Goal: Task Accomplishment & Management: Complete application form

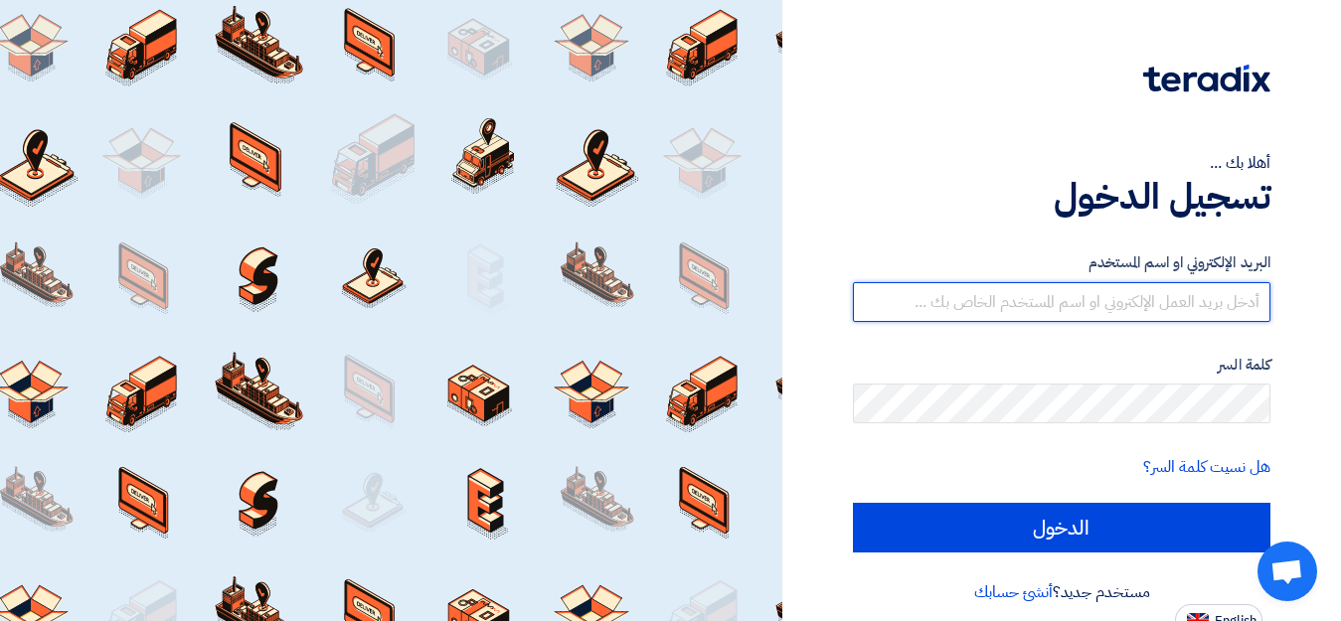
click at [1071, 302] on input "text" at bounding box center [1062, 302] width 418 height 40
type input "ق"
type input "[EMAIL_ADDRESS][DOMAIN_NAME]"
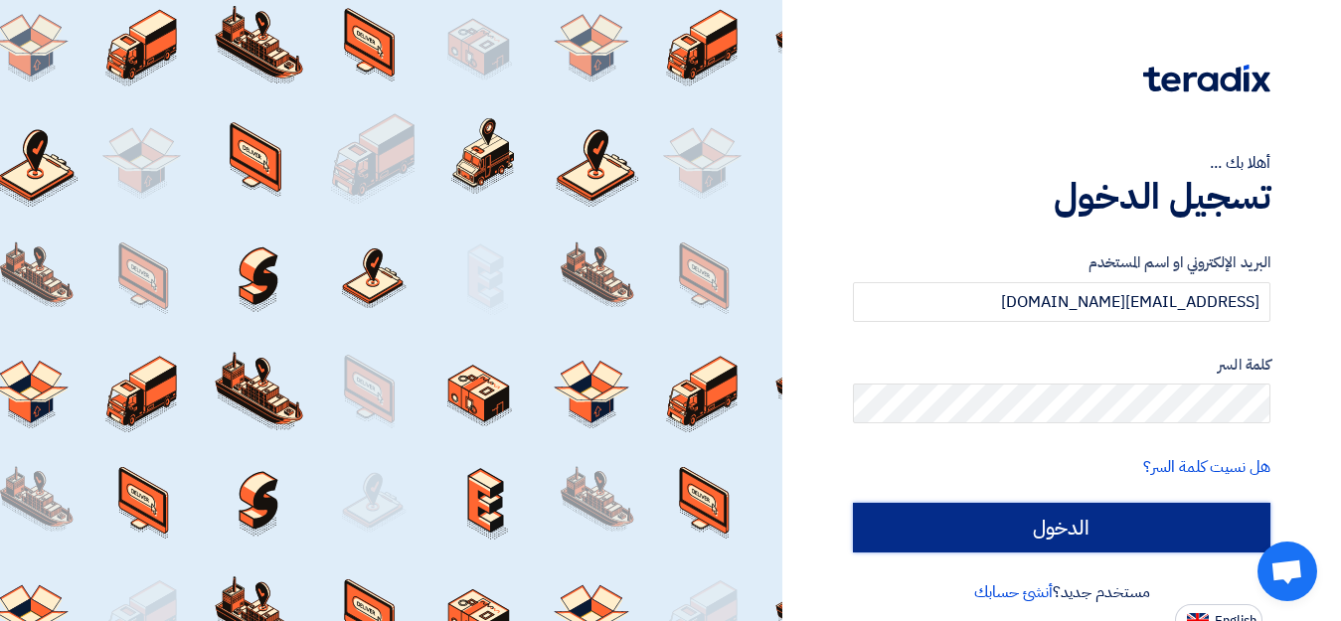
click at [1031, 526] on input "الدخول" at bounding box center [1062, 528] width 418 height 50
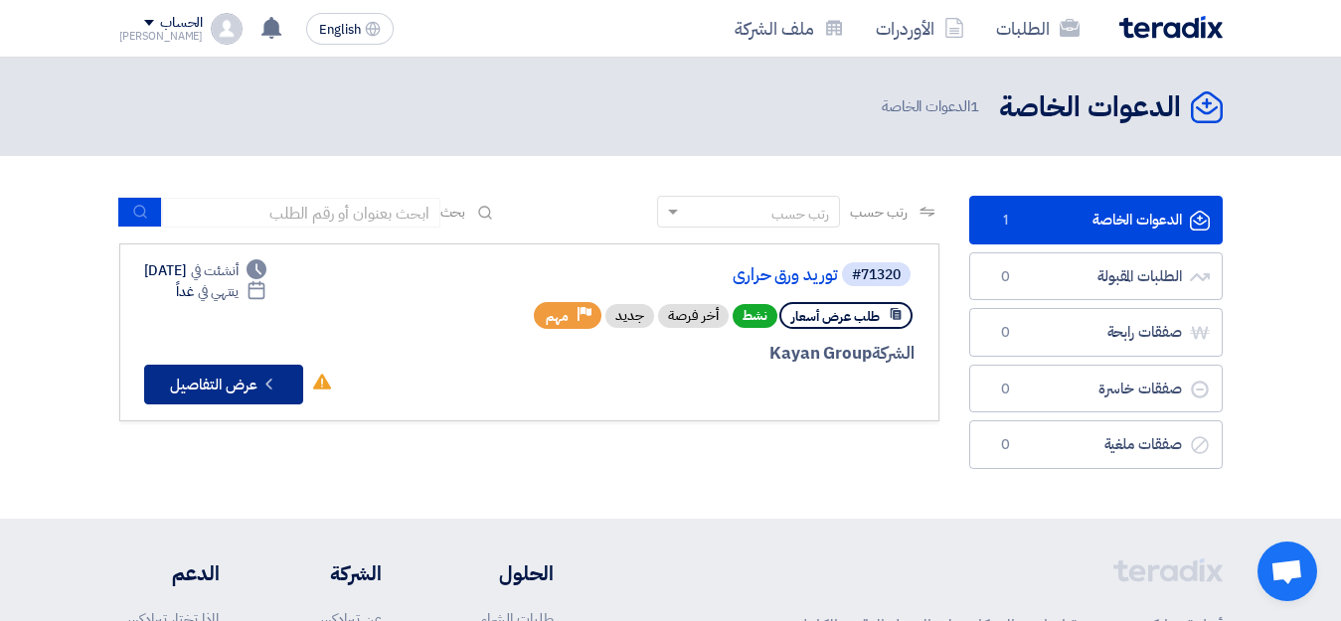
click at [226, 378] on button "Check details عرض التفاصيل" at bounding box center [223, 385] width 159 height 40
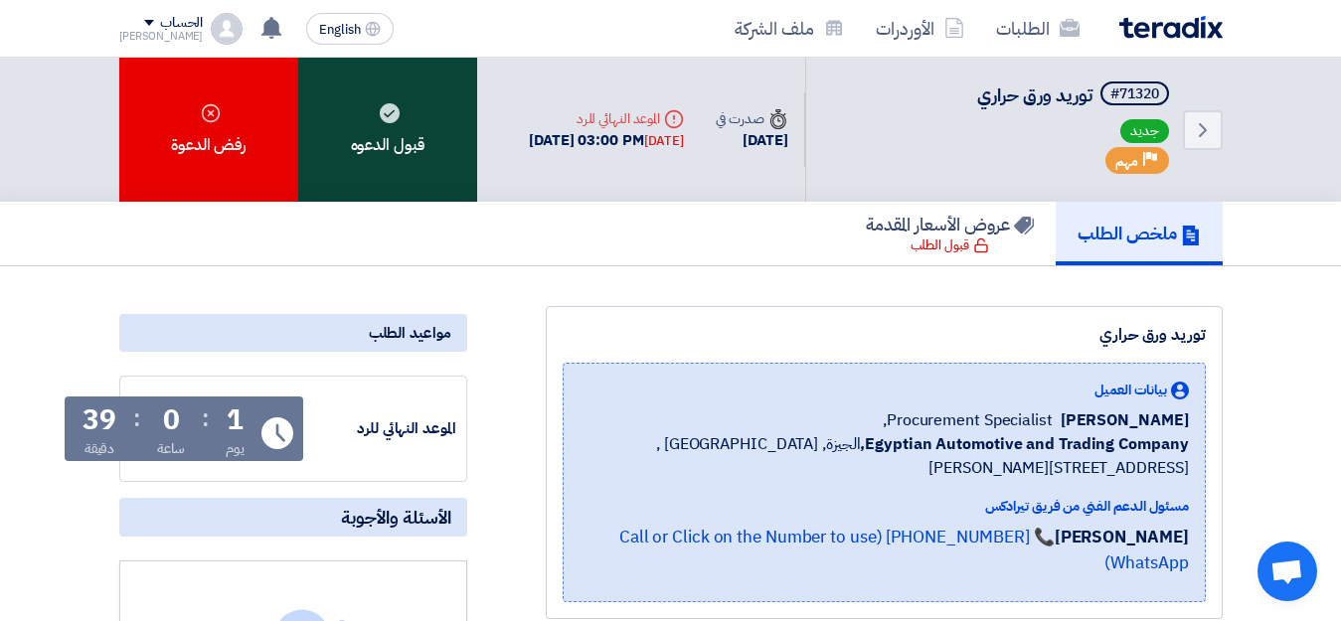
click at [389, 120] on use at bounding box center [390, 113] width 20 height 20
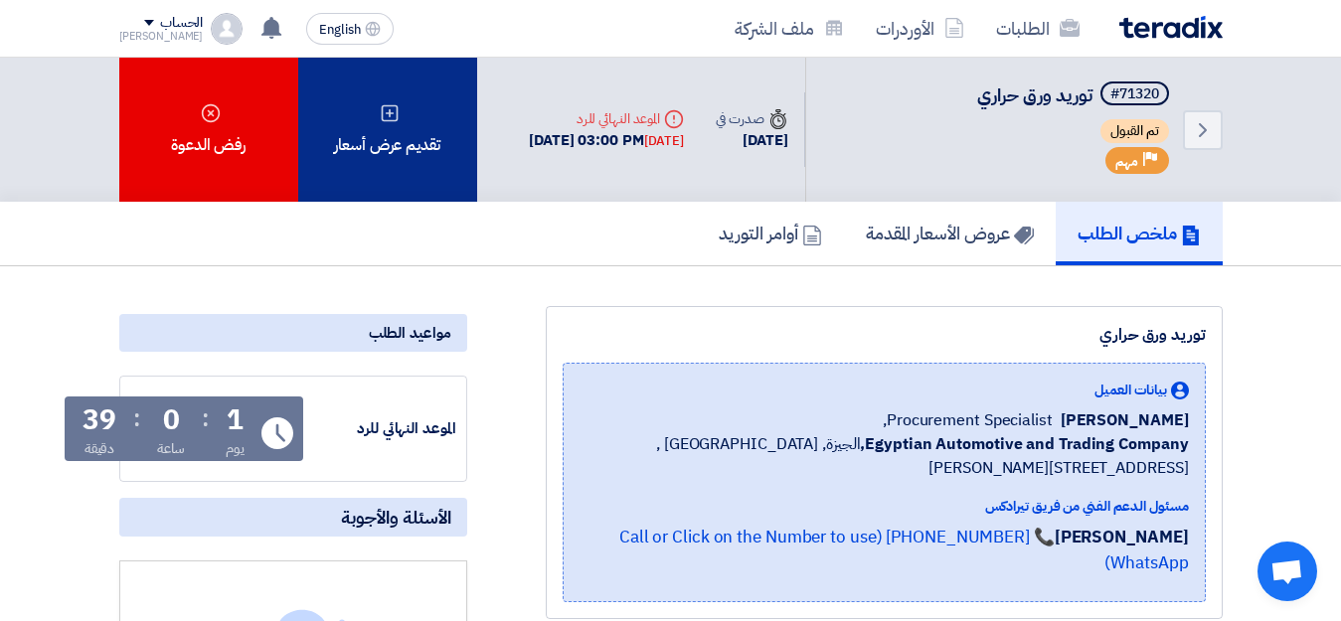
click at [391, 110] on icon at bounding box center [390, 113] width 20 height 20
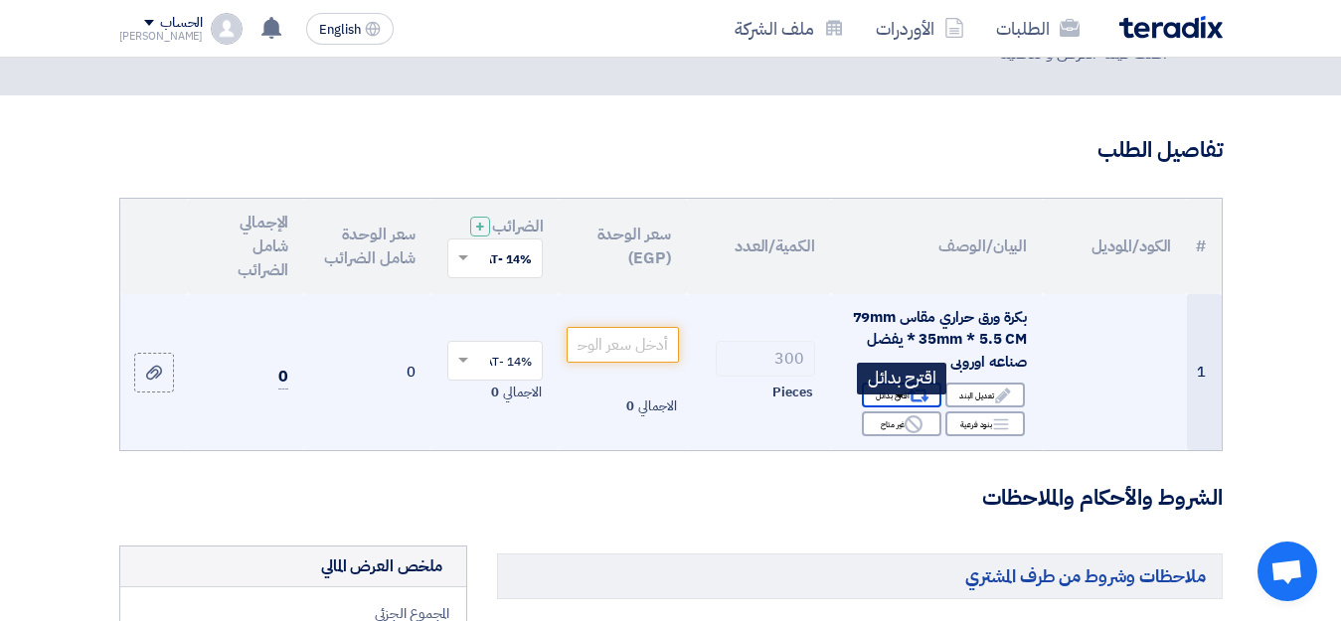
scroll to position [199, 0]
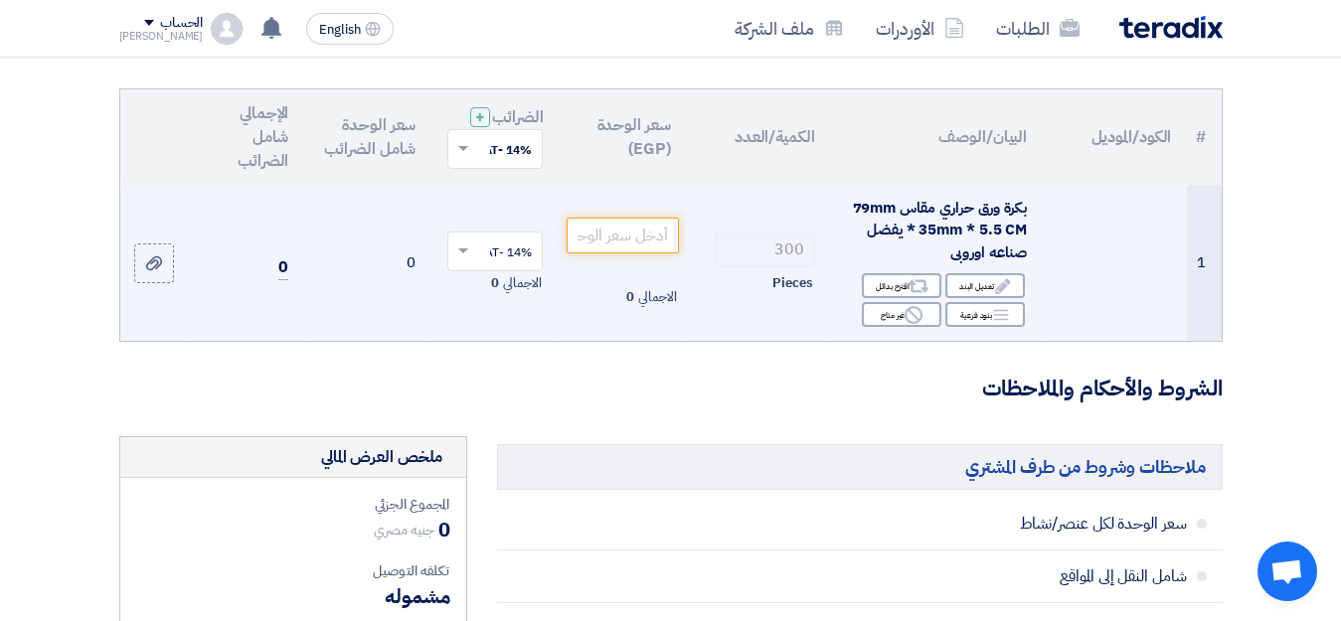
click at [777, 267] on input "300" at bounding box center [765, 250] width 99 height 36
click at [621, 254] on input "number" at bounding box center [622, 236] width 111 height 36
